Goal: Check status: Check status

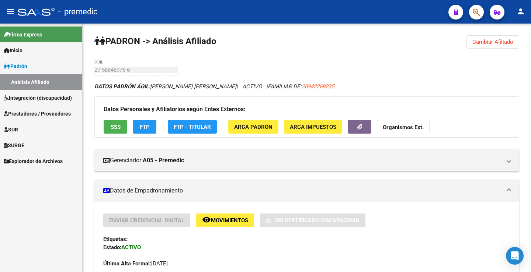
scroll to position [37, 0]
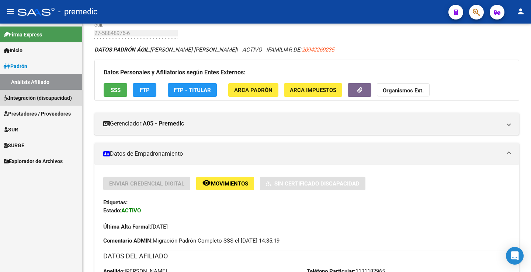
click at [38, 97] on span "Integración (discapacidad)" at bounding box center [38, 98] width 68 height 8
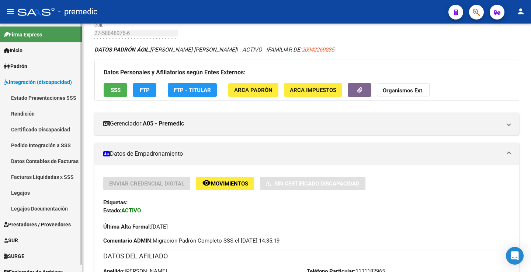
click at [40, 99] on link "Estado Presentaciones SSS" at bounding box center [41, 98] width 82 height 16
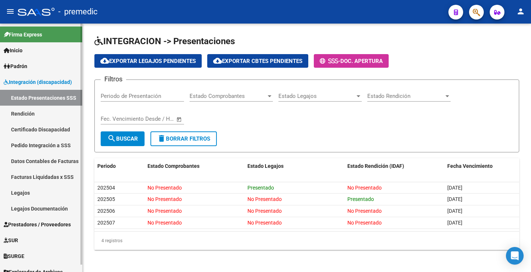
click at [23, 64] on span "Padrón" at bounding box center [16, 66] width 24 height 8
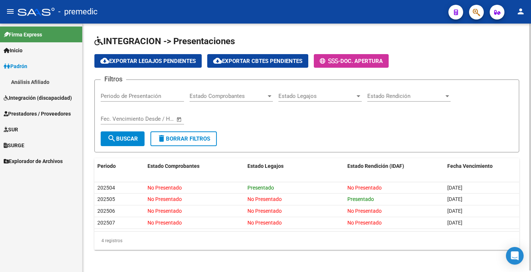
drag, startPoint x: 42, startPoint y: 81, endPoint x: 93, endPoint y: 84, distance: 51.3
click at [43, 82] on link "Análisis Afiliado" at bounding box center [41, 82] width 82 height 16
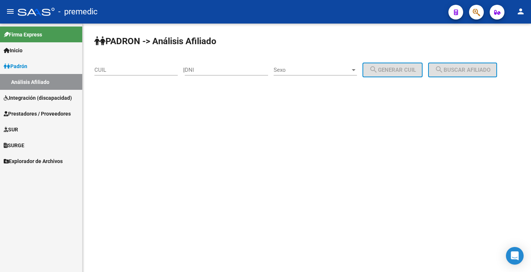
click at [220, 69] on input "DNI" at bounding box center [226, 70] width 83 height 7
paste input "54387798"
type input "54387798"
click at [303, 72] on span "Sexo" at bounding box center [311, 70] width 77 height 7
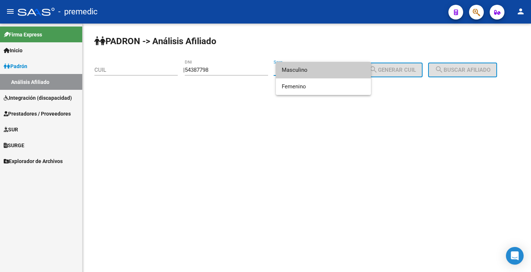
click at [295, 69] on span "Masculino" at bounding box center [323, 70] width 83 height 17
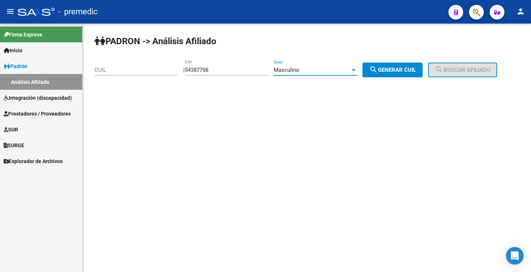
click at [378, 69] on mat-icon "search" at bounding box center [373, 69] width 9 height 9
type input "20-54387798-1"
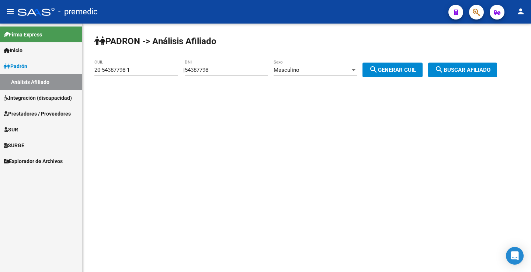
drag, startPoint x: 465, startPoint y: 70, endPoint x: 460, endPoint y: 73, distance: 5.4
click at [465, 70] on span "search Buscar afiliado" at bounding box center [463, 70] width 56 height 7
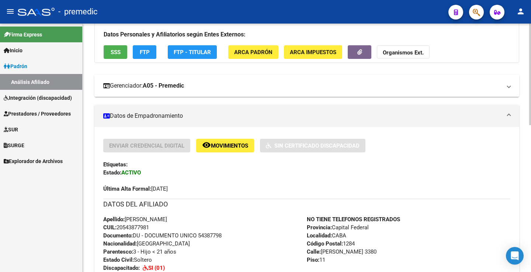
scroll to position [74, 0]
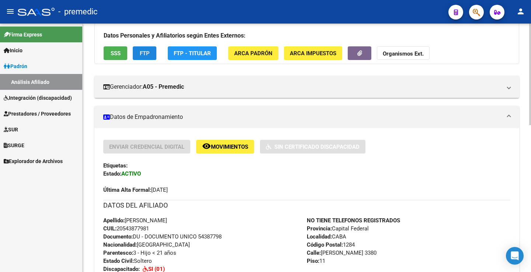
click at [149, 55] on span "FTP" at bounding box center [145, 53] width 10 height 7
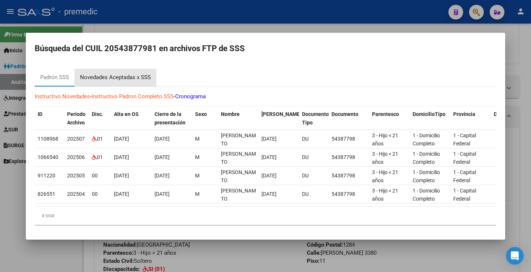
click at [138, 80] on div "Novedades Aceptadas x SSS" at bounding box center [115, 78] width 82 height 18
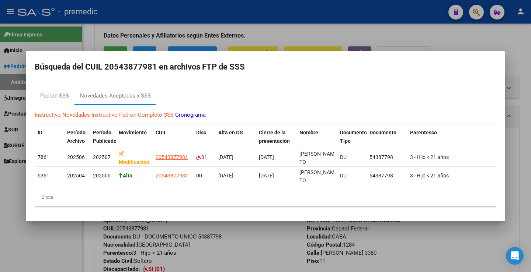
click at [450, 42] on div at bounding box center [265, 136] width 531 height 272
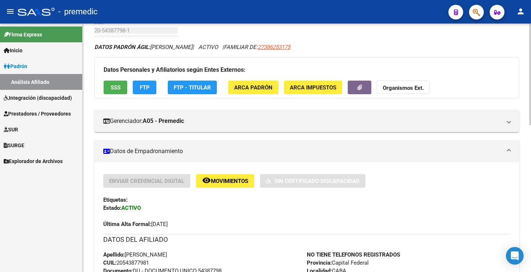
scroll to position [0, 0]
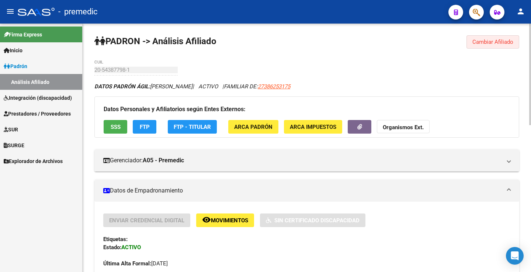
click at [507, 36] on button "Cambiar Afiliado" at bounding box center [492, 41] width 53 height 13
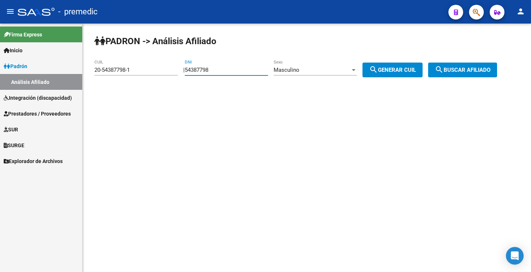
drag, startPoint x: 225, startPoint y: 71, endPoint x: 125, endPoint y: 65, distance: 100.4
click at [127, 67] on app-analisis-afiliado "PADRON -> Análisis Afiliado 20-54387798-1 CUIL | 54387798 DNI Masculino Sexo se…" at bounding box center [298, 70] width 408 height 7
paste input "5680133"
type input "55680133"
click at [401, 70] on span "search Generar CUIL" at bounding box center [392, 70] width 47 height 7
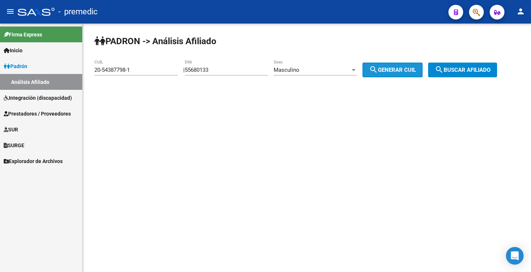
type input "23-55680133-9"
click at [481, 76] on button "search Buscar afiliado" at bounding box center [462, 70] width 69 height 15
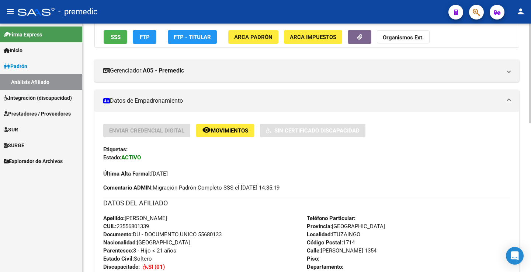
scroll to position [86, 0]
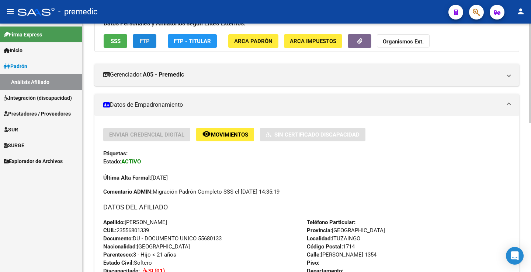
click at [145, 38] on span "FTP" at bounding box center [145, 41] width 10 height 7
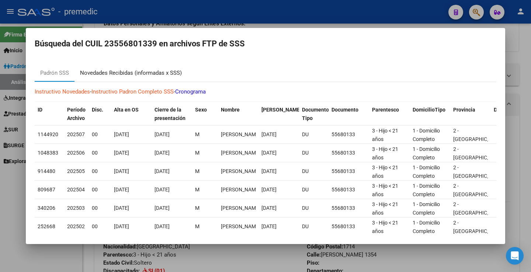
click at [157, 73] on div "Novedades Recibidas (informadas x SSS)" at bounding box center [131, 73] width 102 height 8
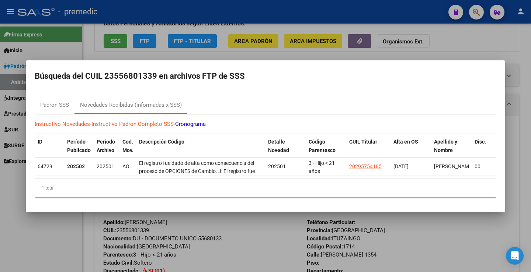
click at [514, 37] on div at bounding box center [265, 136] width 531 height 272
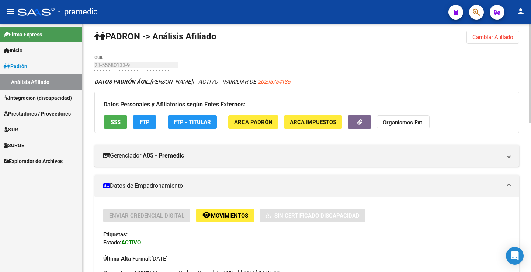
scroll to position [0, 0]
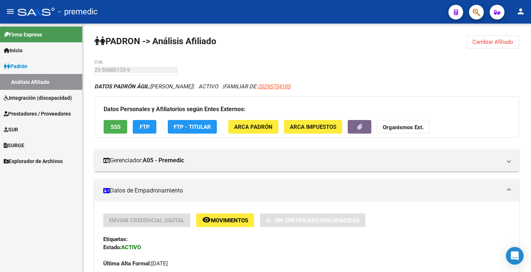
click at [43, 95] on span "Integración (discapacidad)" at bounding box center [38, 98] width 68 height 8
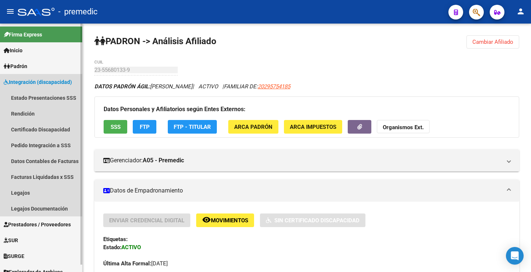
click at [17, 81] on span "Integración (discapacidad)" at bounding box center [38, 82] width 68 height 8
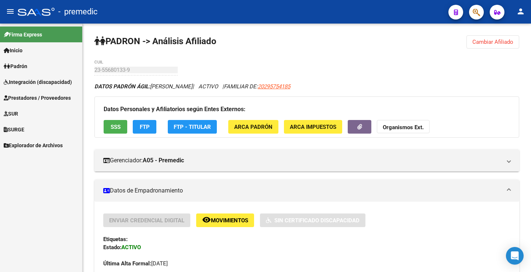
click at [17, 81] on span "Integración (discapacidad)" at bounding box center [38, 82] width 68 height 8
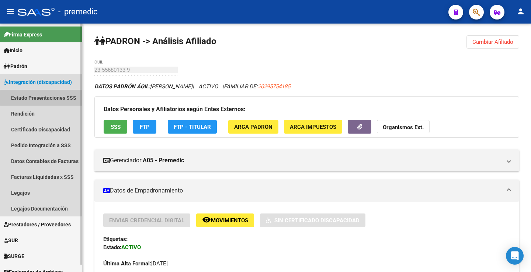
click at [60, 98] on link "Estado Presentaciones SSS" at bounding box center [41, 98] width 82 height 16
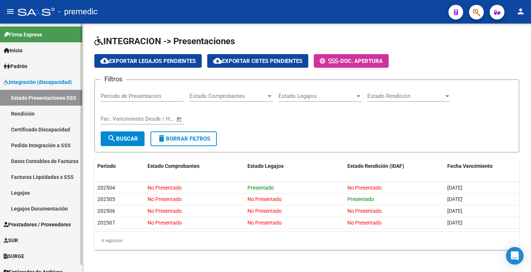
click at [32, 62] on link "Padrón" at bounding box center [41, 66] width 82 height 16
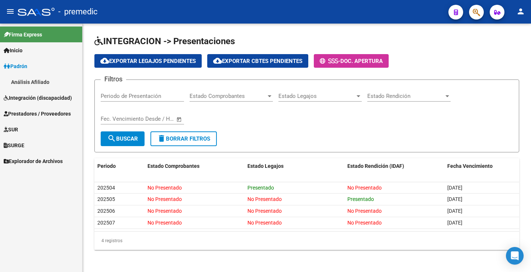
click at [39, 77] on link "Análisis Afiliado" at bounding box center [41, 82] width 82 height 16
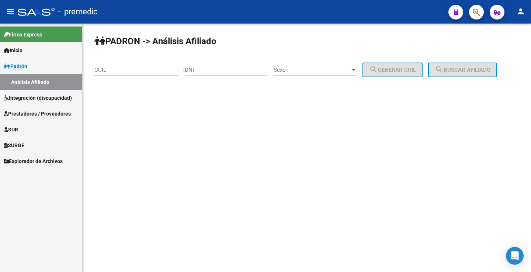
click at [228, 70] on input "DNI" at bounding box center [226, 70] width 83 height 7
paste input "55680133"
type input "55680133"
click at [310, 71] on span "Sexo" at bounding box center [311, 70] width 77 height 7
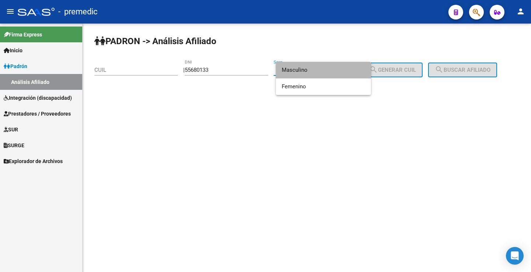
drag, startPoint x: 311, startPoint y: 74, endPoint x: 339, endPoint y: 74, distance: 28.0
click at [311, 75] on span "Masculino" at bounding box center [323, 70] width 83 height 17
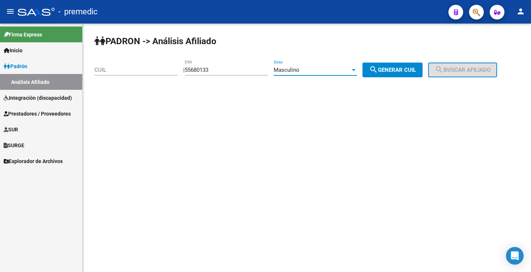
click at [388, 70] on span "search Generar CUIL" at bounding box center [392, 70] width 47 height 7
type input "23-55680133-9"
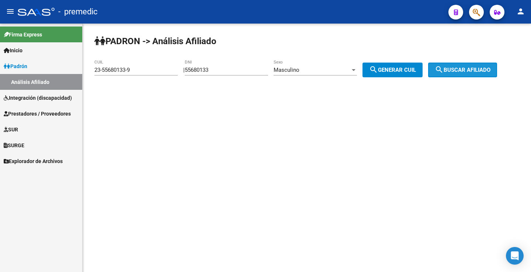
click at [477, 73] on button "search Buscar afiliado" at bounding box center [462, 70] width 69 height 15
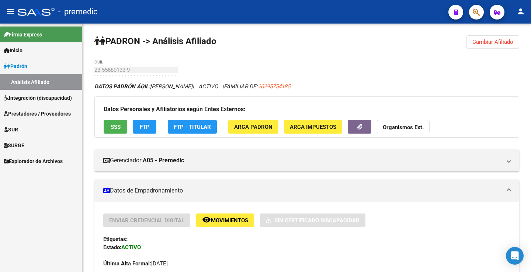
click at [478, 45] on span "Cambiar Afiliado" at bounding box center [492, 42] width 41 height 7
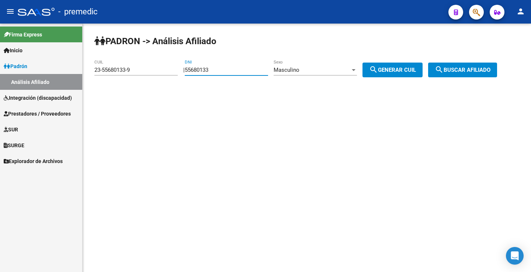
drag, startPoint x: 175, startPoint y: 80, endPoint x: 167, endPoint y: 80, distance: 8.8
click at [170, 73] on app-analisis-afiliado "PADRON -> Análisis Afiliado 23-55680133-9 CUIL | 55680133 DNI Masculino Sexo se…" at bounding box center [298, 70] width 408 height 7
paste input "299898"
type input "55299898"
click at [378, 69] on mat-icon "search" at bounding box center [373, 69] width 9 height 9
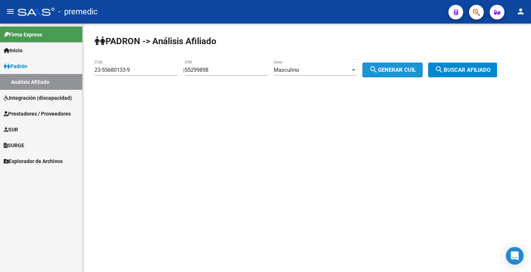
type input "20-55299898-8"
click at [474, 76] on button "search Buscar afiliado" at bounding box center [462, 70] width 69 height 15
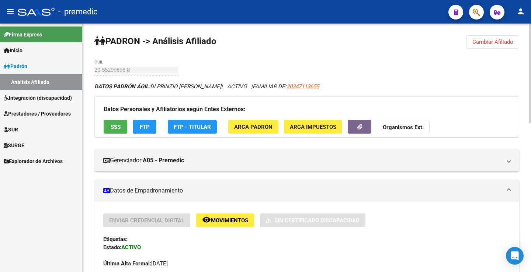
click at [154, 129] on button "FTP" at bounding box center [145, 127] width 24 height 14
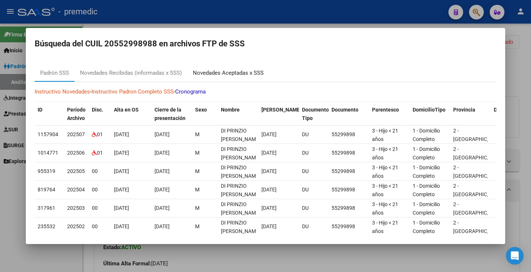
click at [209, 69] on div "Novedades Aceptadas x SSS" at bounding box center [228, 73] width 71 height 8
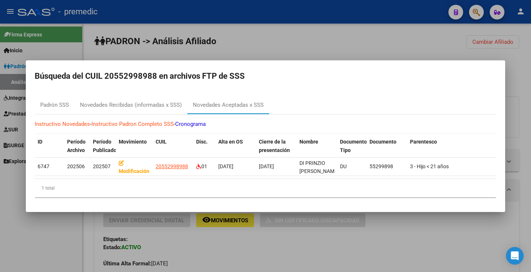
click at [360, 42] on div at bounding box center [265, 136] width 531 height 272
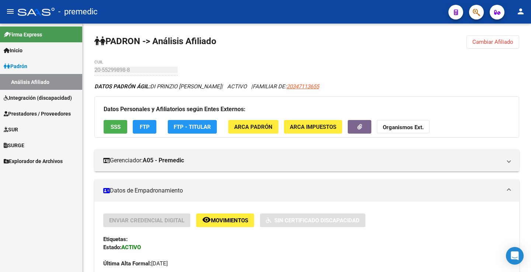
click at [25, 103] on link "Integración (discapacidad)" at bounding box center [41, 98] width 82 height 16
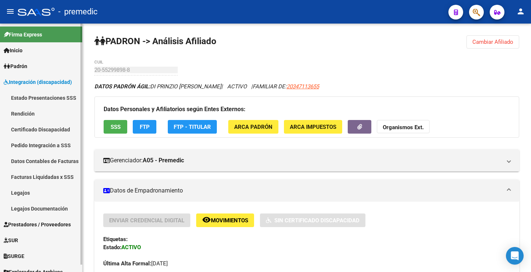
click at [32, 113] on link "Rendición" at bounding box center [41, 114] width 82 height 16
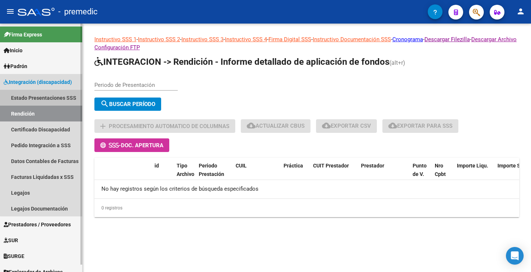
click at [42, 100] on link "Estado Presentaciones SSS" at bounding box center [41, 98] width 82 height 16
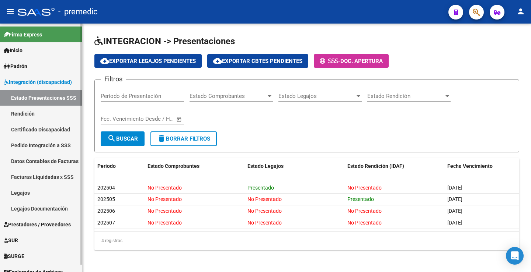
click at [18, 119] on link "Rendición" at bounding box center [41, 114] width 82 height 16
